Goal: Information Seeking & Learning: Compare options

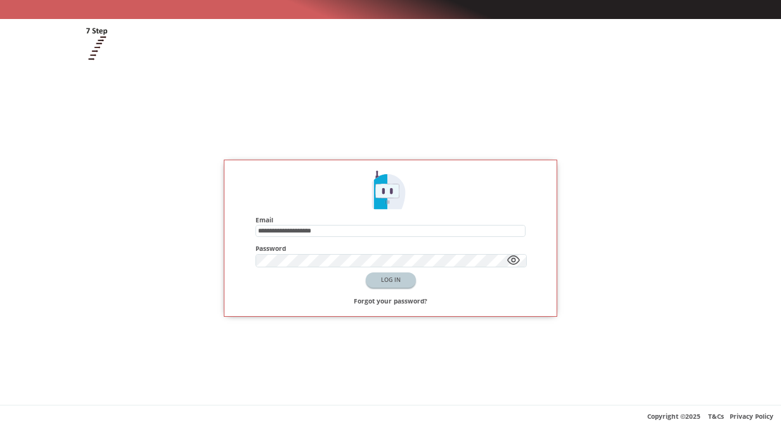
click at [403, 279] on button "LOG IN" at bounding box center [391, 280] width 50 height 15
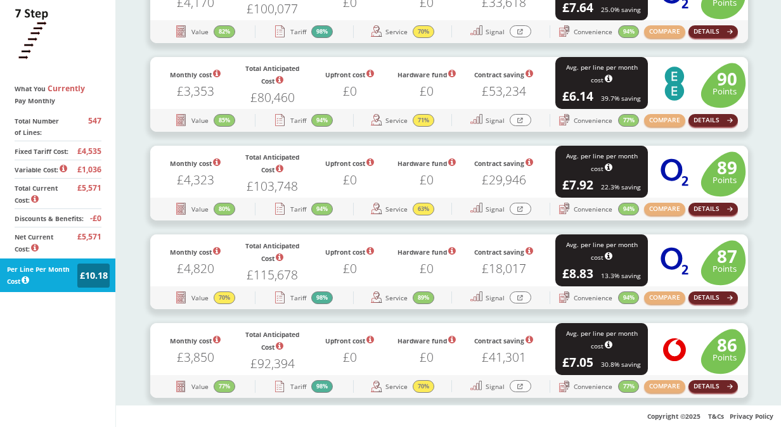
scroll to position [444, 0]
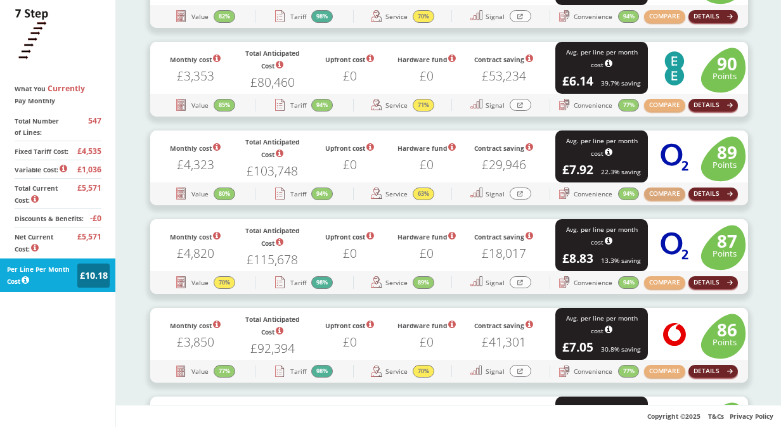
click at [668, 195] on button "COMPARE" at bounding box center [664, 194] width 41 height 13
click at [661, 285] on button "COMPARE" at bounding box center [664, 282] width 41 height 13
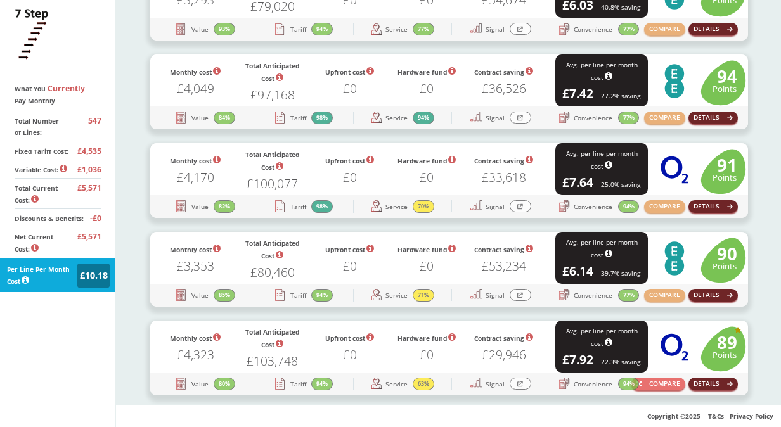
scroll to position [127, 0]
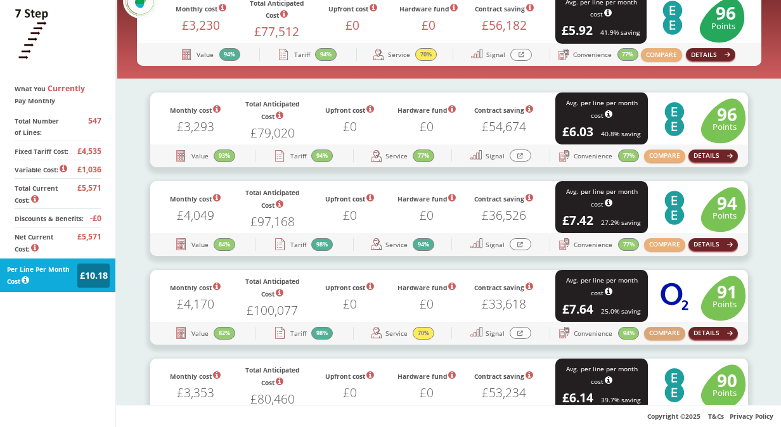
click at [659, 331] on button "COMPARE" at bounding box center [664, 333] width 41 height 13
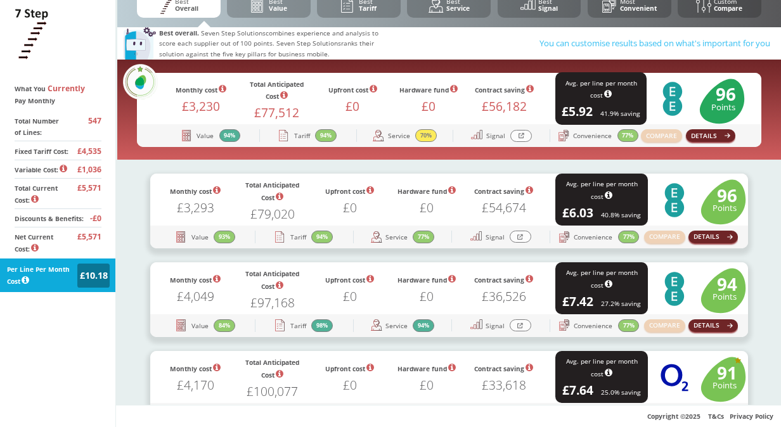
scroll to position [0, 0]
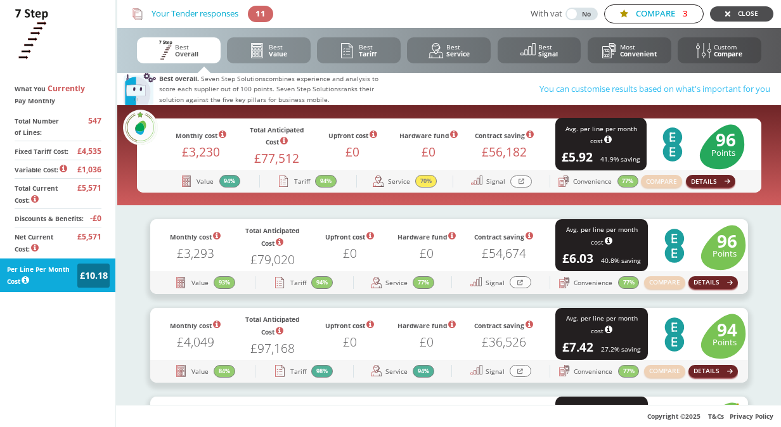
click at [652, 11] on button "COMPARE 3" at bounding box center [654, 13] width 100 height 19
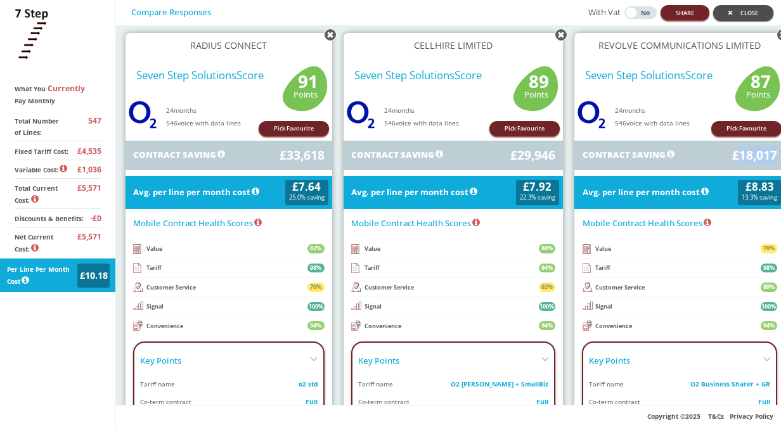
drag, startPoint x: 721, startPoint y: 157, endPoint x: 758, endPoint y: 157, distance: 36.8
click at [758, 157] on span "£18,017" at bounding box center [754, 155] width 45 height 12
copy span "18,017"
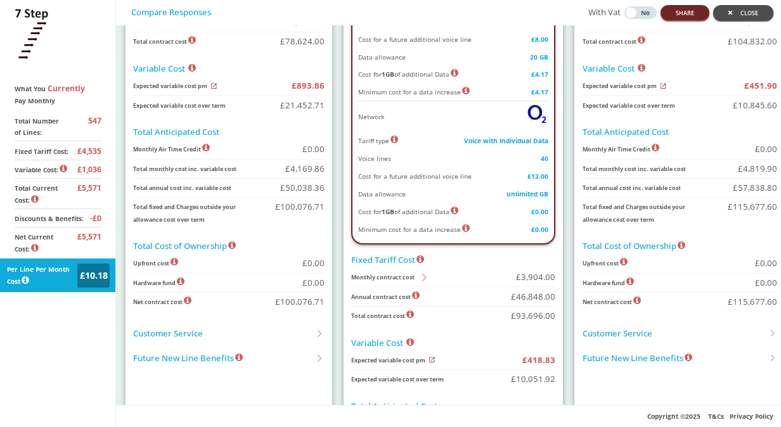
scroll to position [380, 0]
